Goal: Find specific page/section: Find specific page/section

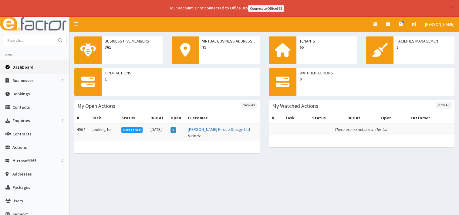
click at [29, 65] on span "Dashboard" at bounding box center [22, 66] width 21 height 5
drag, startPoint x: 0, startPoint y: 0, endPoint x: 29, endPoint y: 39, distance: 48.7
click at [29, 39] on input "text" at bounding box center [28, 40] width 51 height 11
type input "js"
click at [61, 39] on icon "submit" at bounding box center [60, 40] width 4 height 4
